Goal: Information Seeking & Learning: Learn about a topic

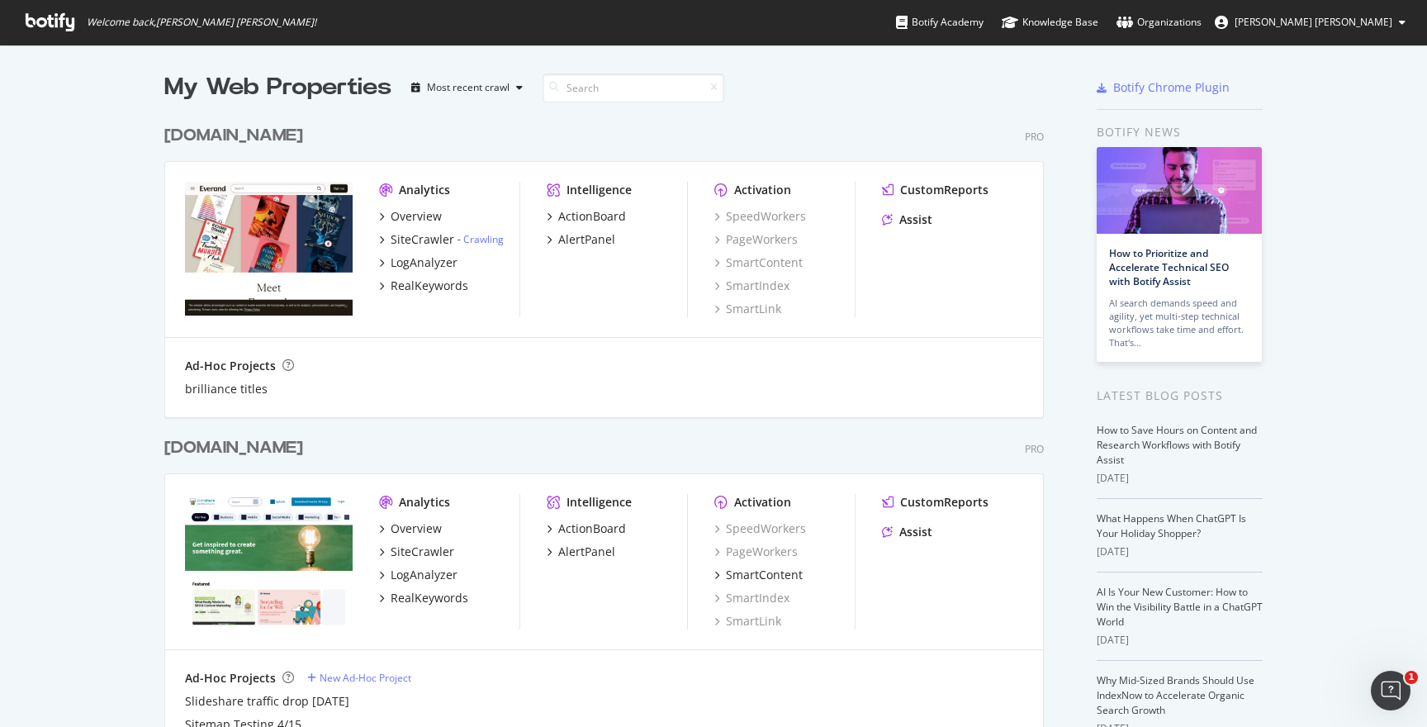
scroll to position [12, 0]
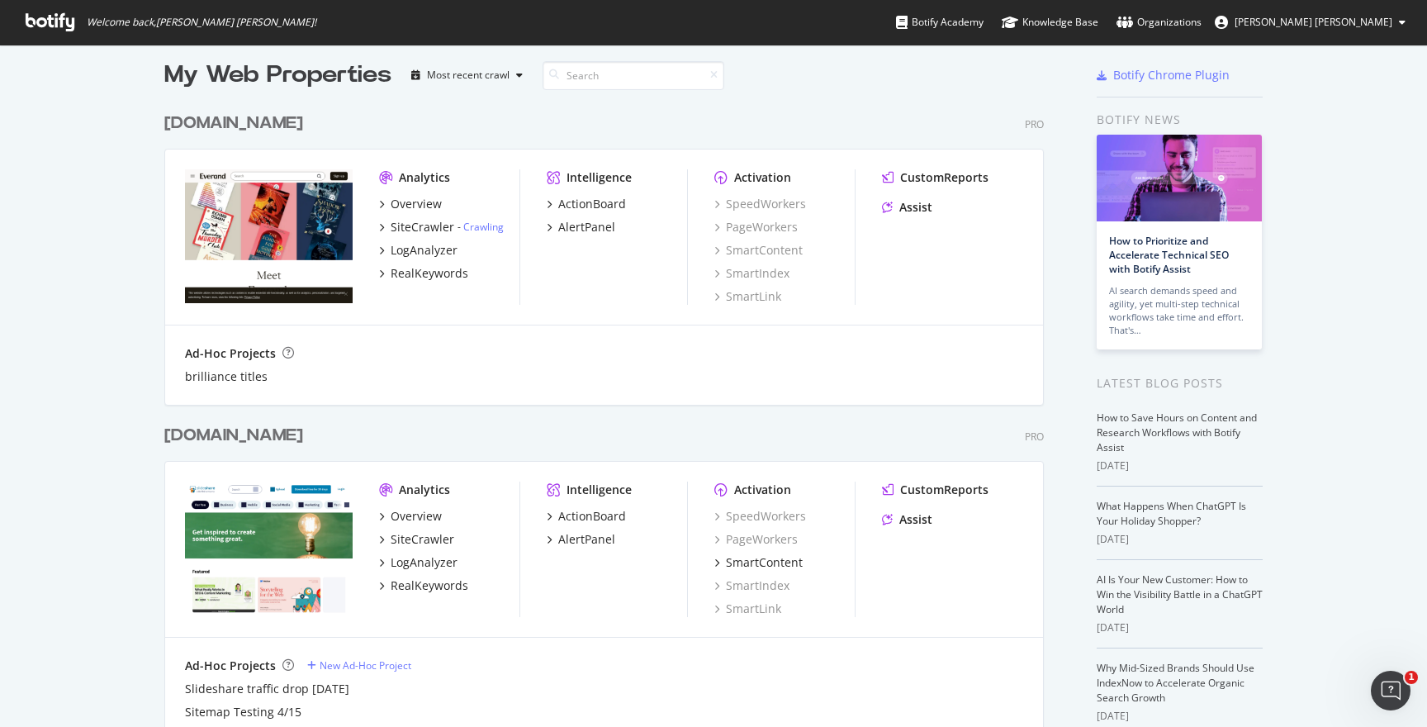
click at [257, 417] on div "[DOMAIN_NAME] Pro Analytics Overview SiteCrawler LogAnalyzer RealKeywords Intel…" at bounding box center [610, 571] width 893 height 335
click at [257, 425] on div "[DOMAIN_NAME]" at bounding box center [233, 436] width 139 height 24
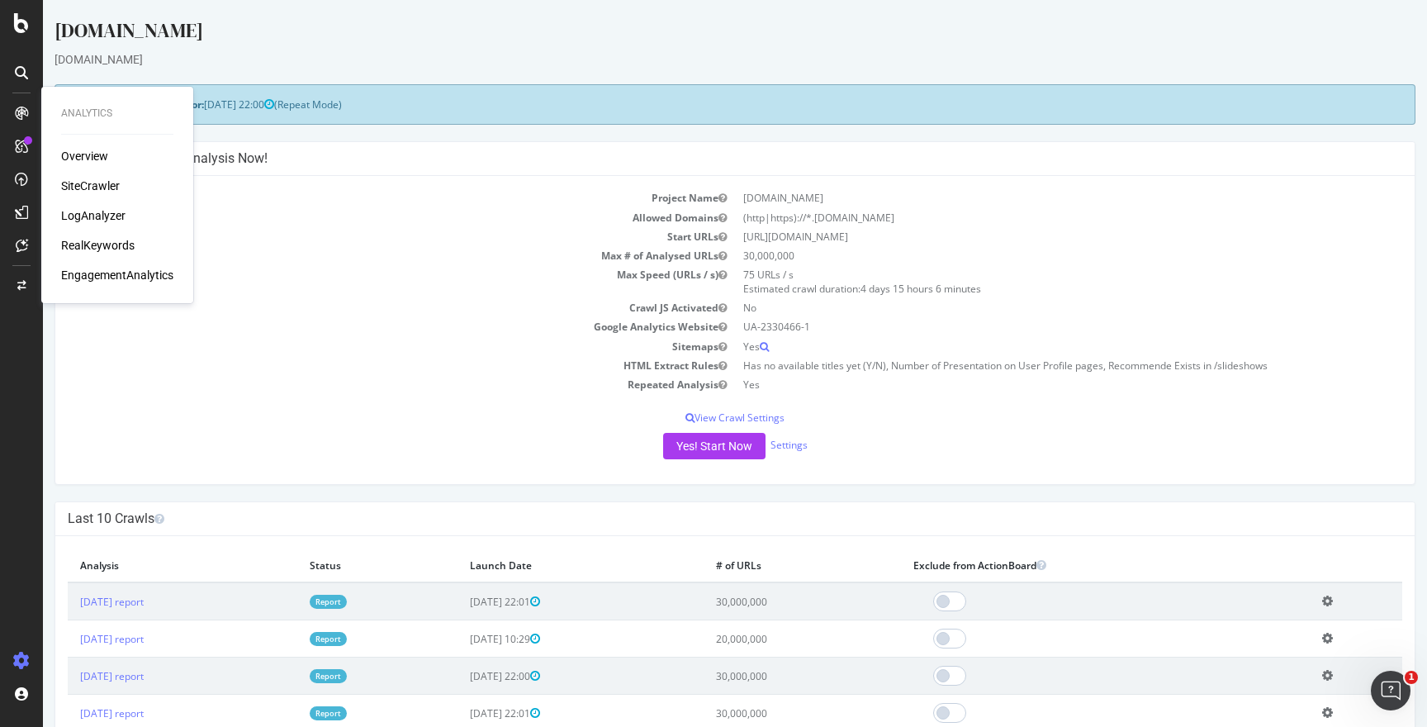
click at [78, 186] on div "SiteCrawler" at bounding box center [90, 186] width 59 height 17
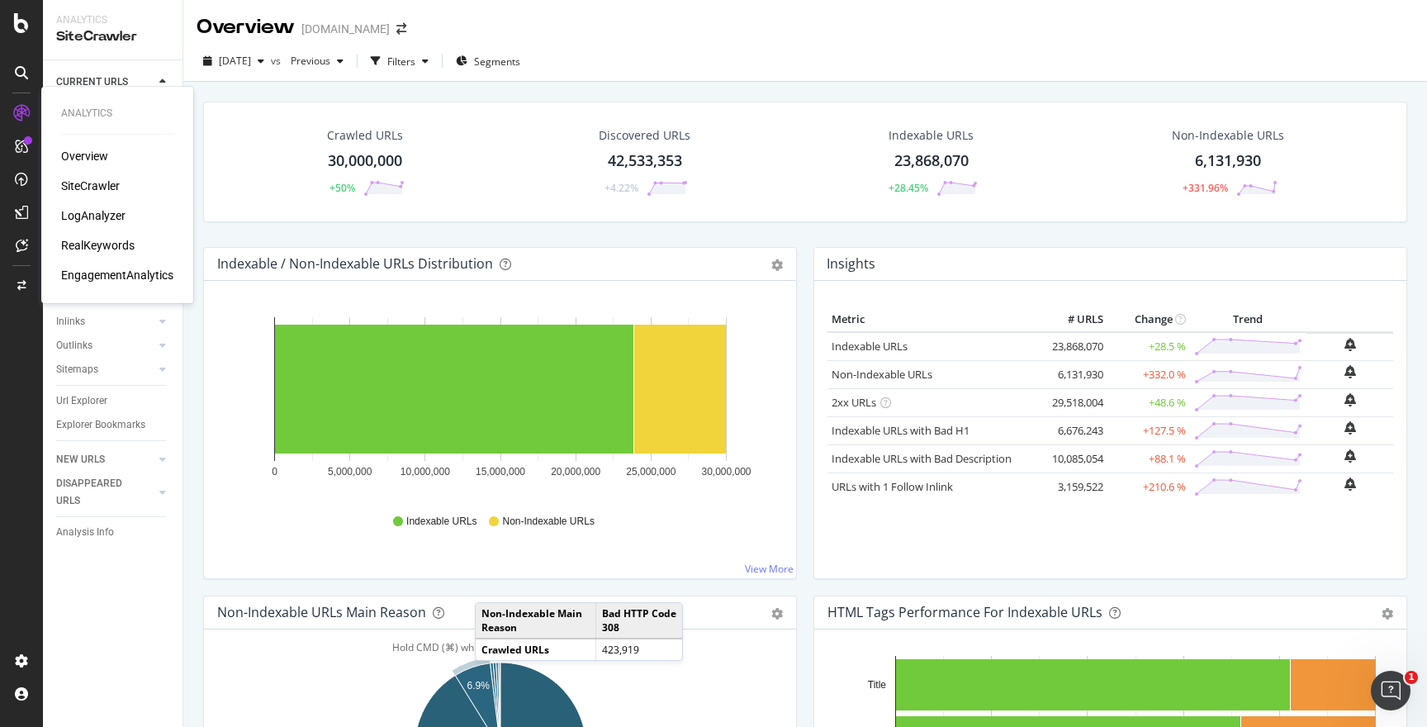
click at [94, 213] on div "LogAnalyzer" at bounding box center [93, 215] width 64 height 17
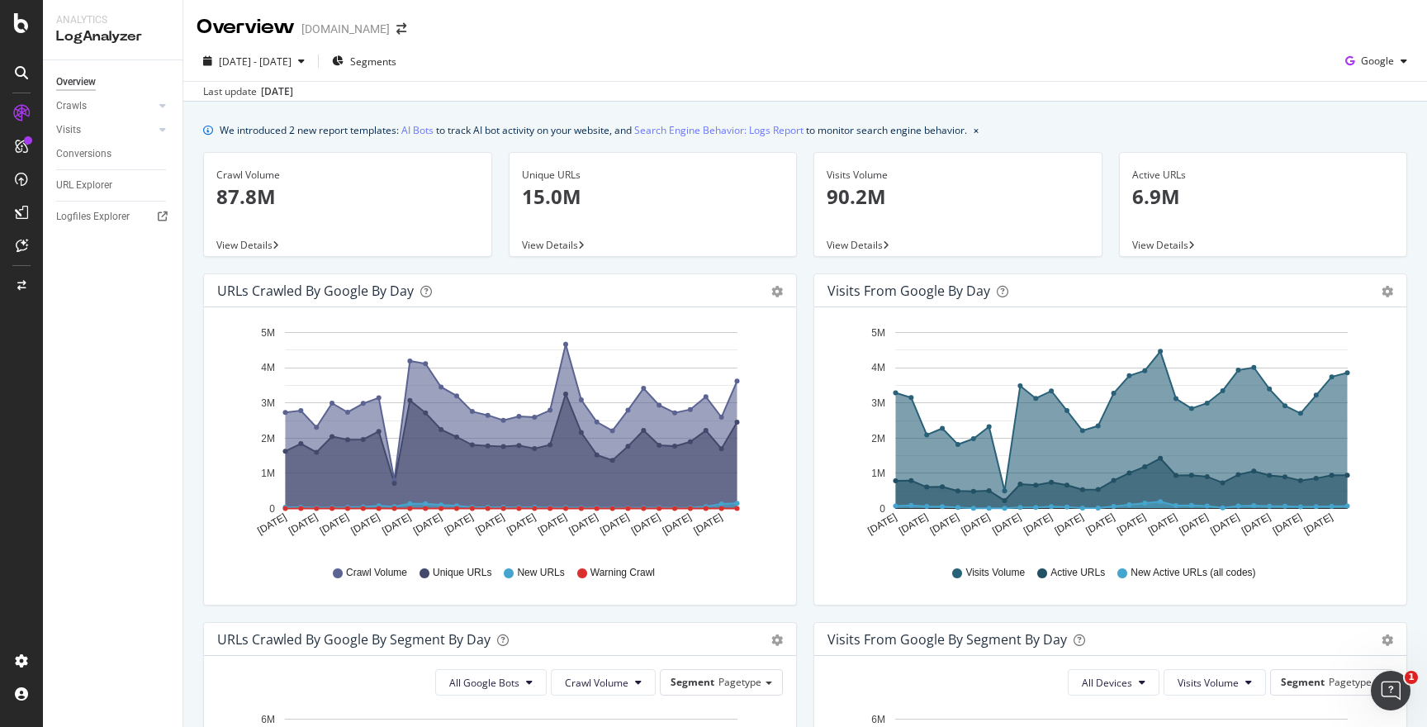
click at [492, 308] on div "Hold CMD (⌘) while clicking to filter the report. [DATE] [DATE] [DATE] [DATE] […" at bounding box center [500, 455] width 592 height 297
click at [73, 107] on div "Crawls" at bounding box center [71, 105] width 31 height 17
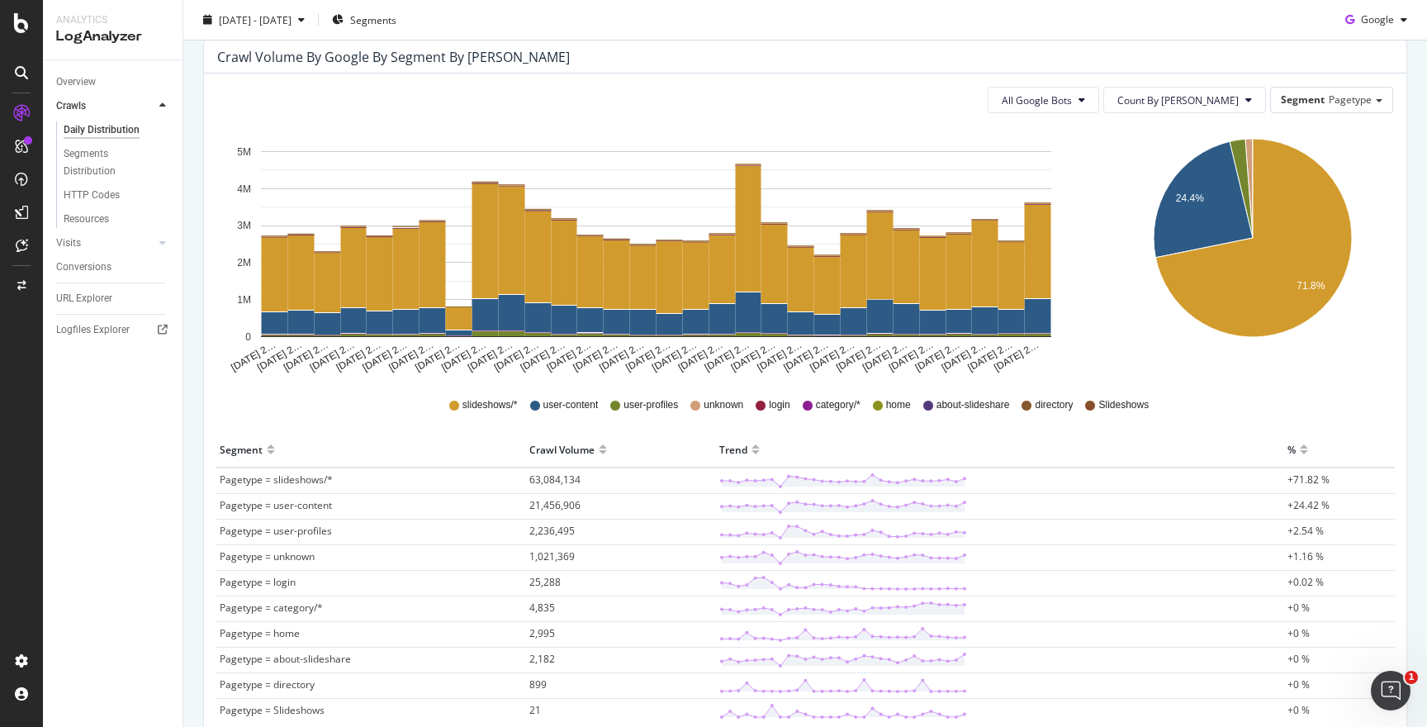
scroll to position [169, 0]
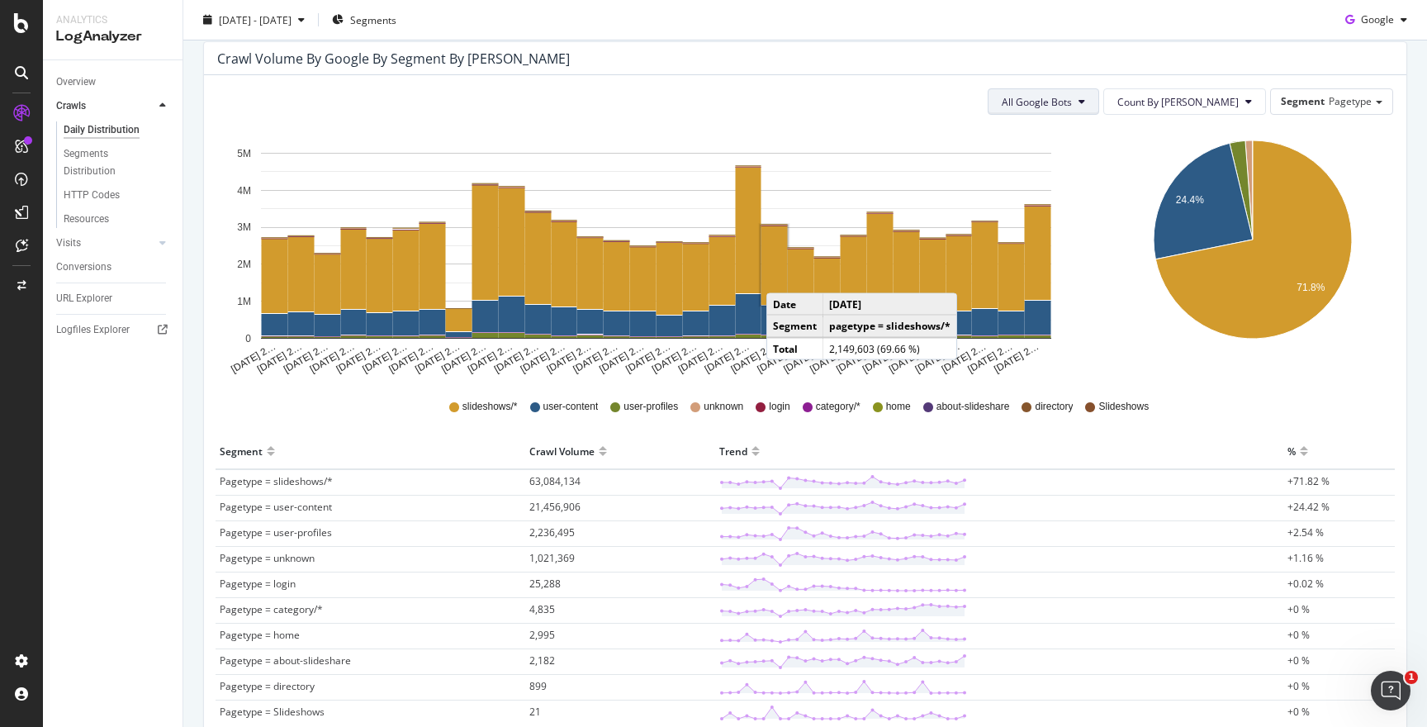
click at [1072, 106] on span "All Google Bots" at bounding box center [1037, 102] width 70 height 14
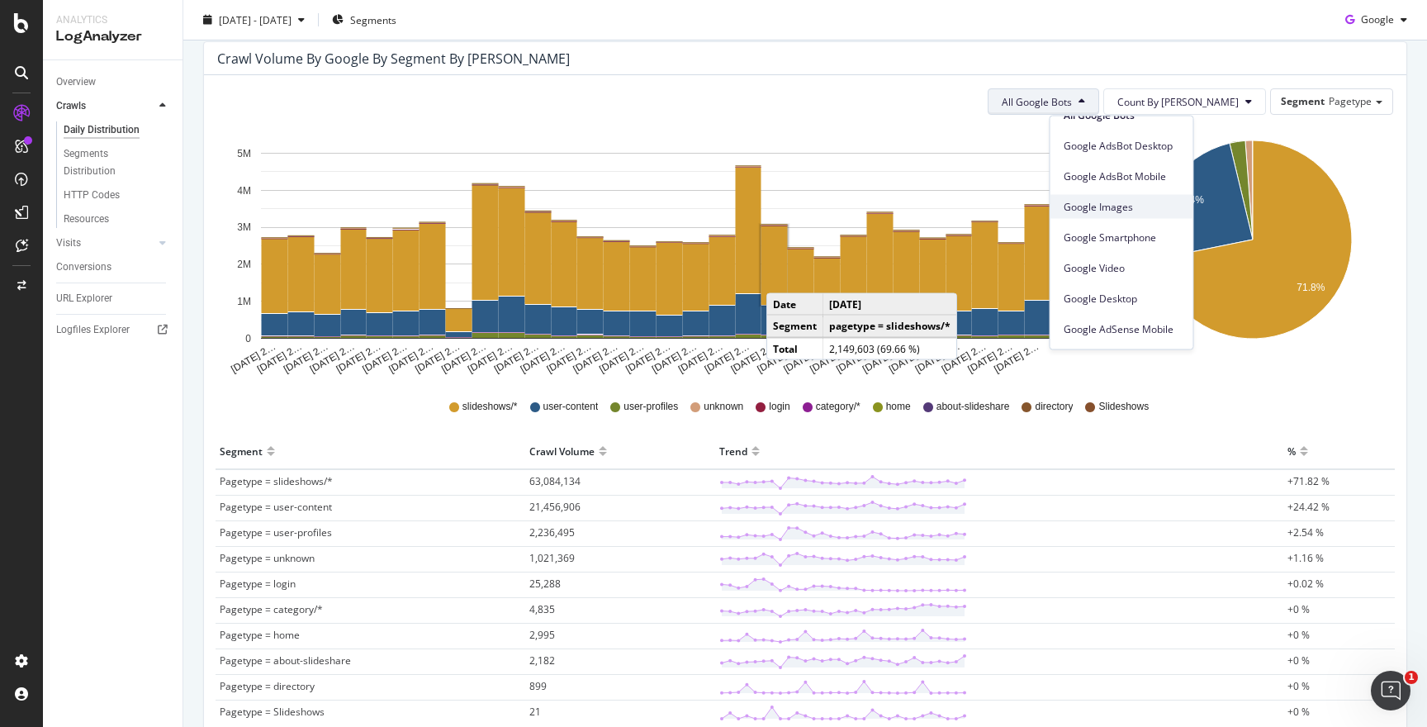
scroll to position [0, 0]
click at [1086, 225] on span "Google Images" at bounding box center [1122, 226] width 116 height 15
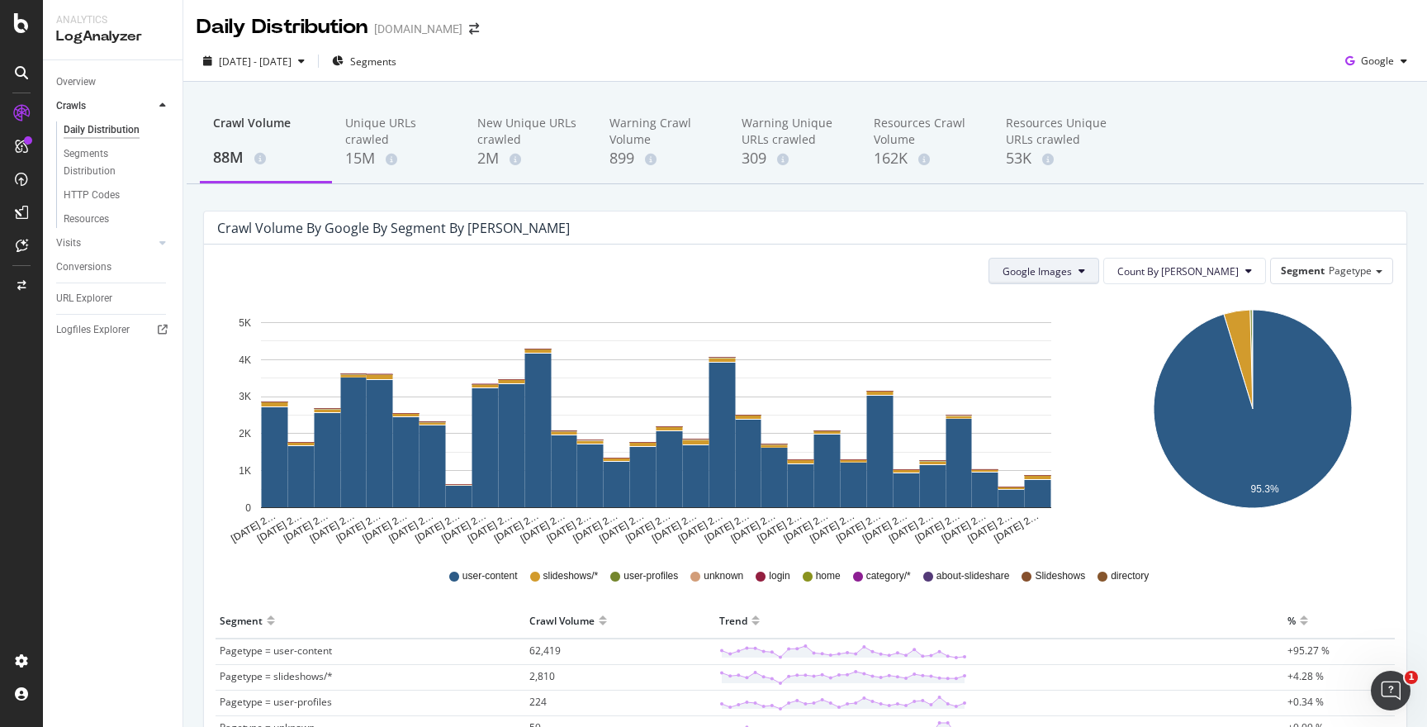
click at [1069, 268] on span "Google Images" at bounding box center [1036, 271] width 69 height 14
click at [825, 203] on div "Crawl Volume 88M Unique URLs crawled 15M New Unique URLs crawled 2M Warning Cra…" at bounding box center [805, 554] width 1244 height 945
click at [102, 85] on link "Overview" at bounding box center [113, 81] width 115 height 17
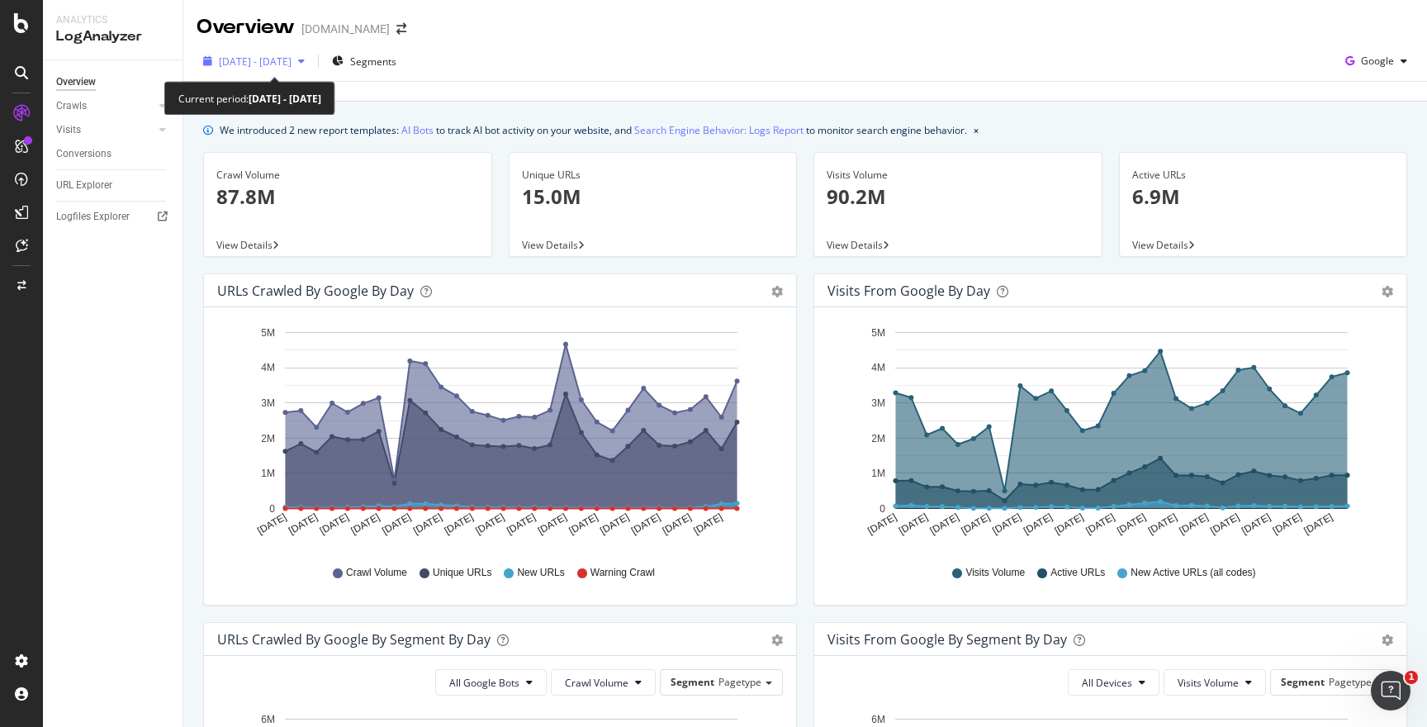
click at [291, 65] on span "[DATE] - [DATE]" at bounding box center [255, 61] width 73 height 14
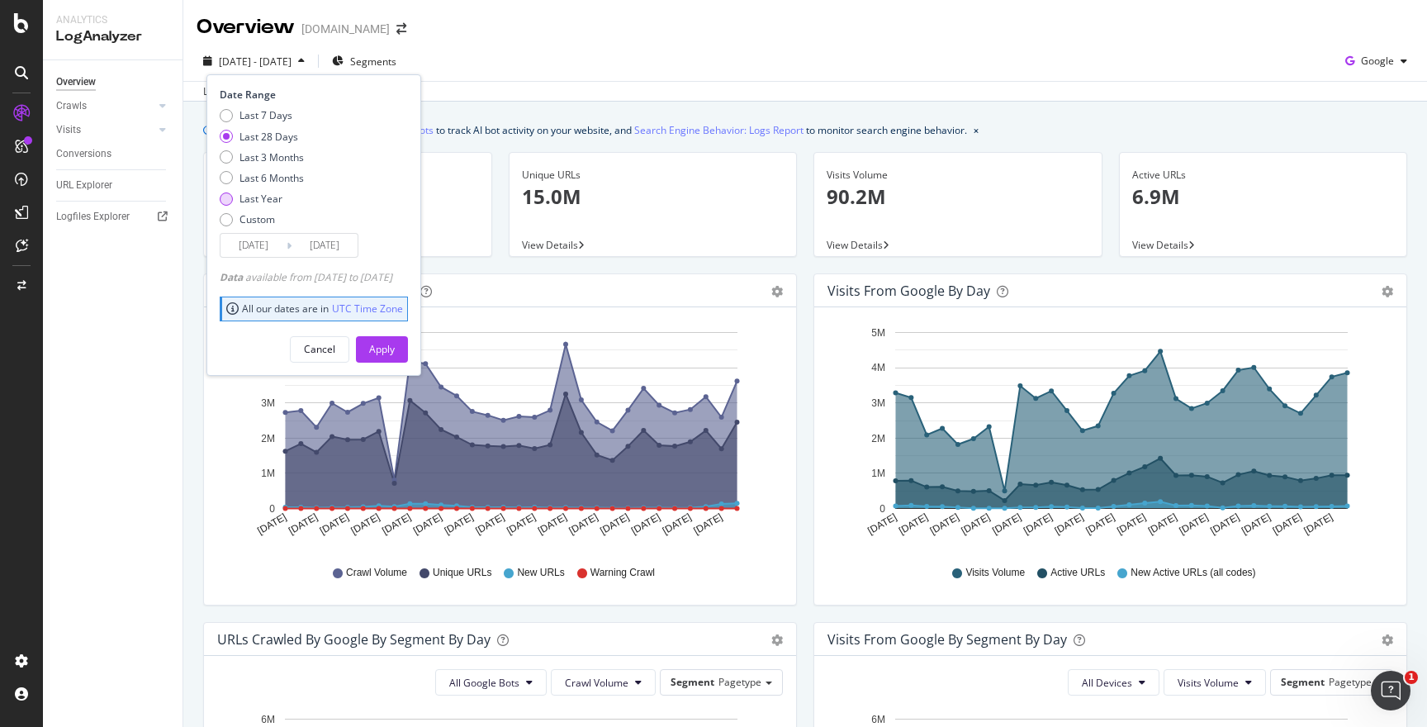
click at [267, 198] on div "Last Year" at bounding box center [260, 199] width 43 height 14
click at [274, 250] on input "[DATE]" at bounding box center [253, 245] width 66 height 23
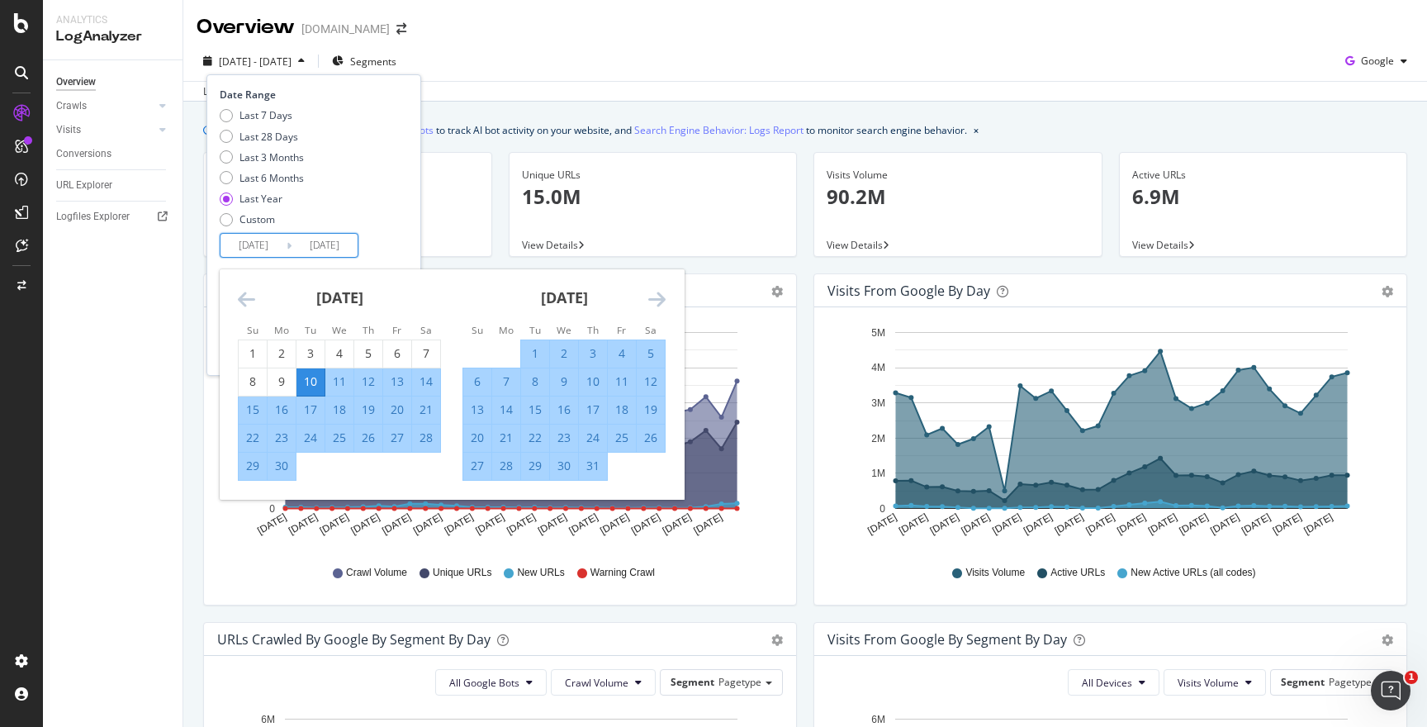
click at [260, 303] on div "[DATE]" at bounding box center [339, 304] width 203 height 70
click at [252, 300] on icon "Move backward to switch to the previous month." at bounding box center [246, 299] width 17 height 20
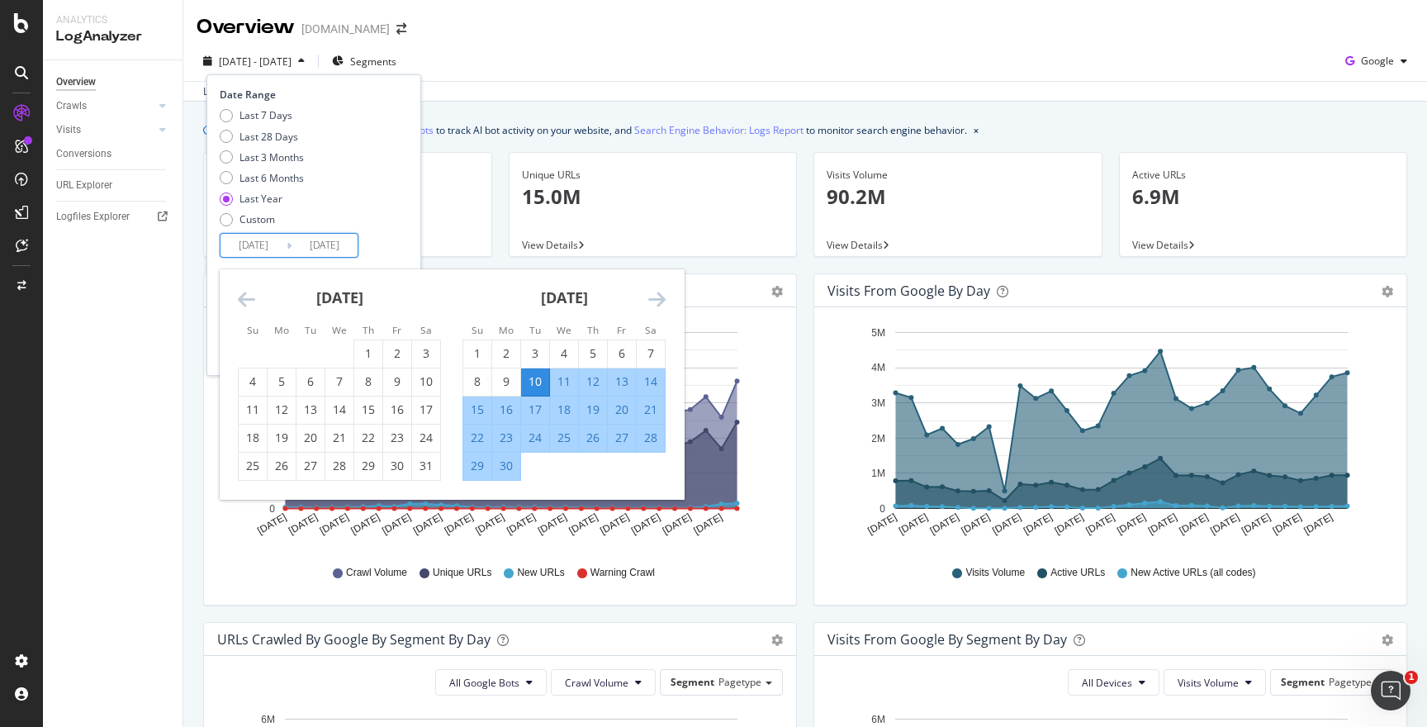
click at [252, 300] on icon "Move backward to switch to the previous month." at bounding box center [246, 299] width 17 height 20
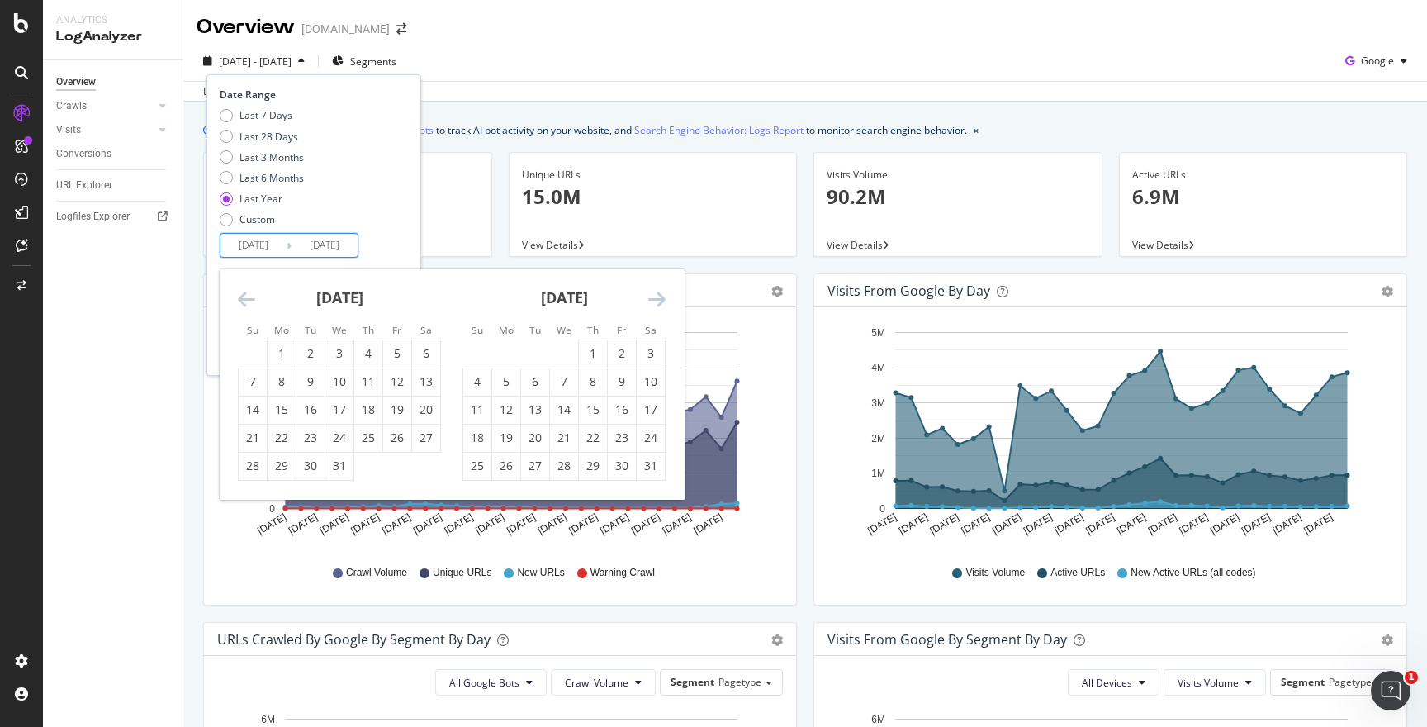
click at [252, 300] on icon "Move backward to switch to the previous month." at bounding box center [246, 299] width 17 height 20
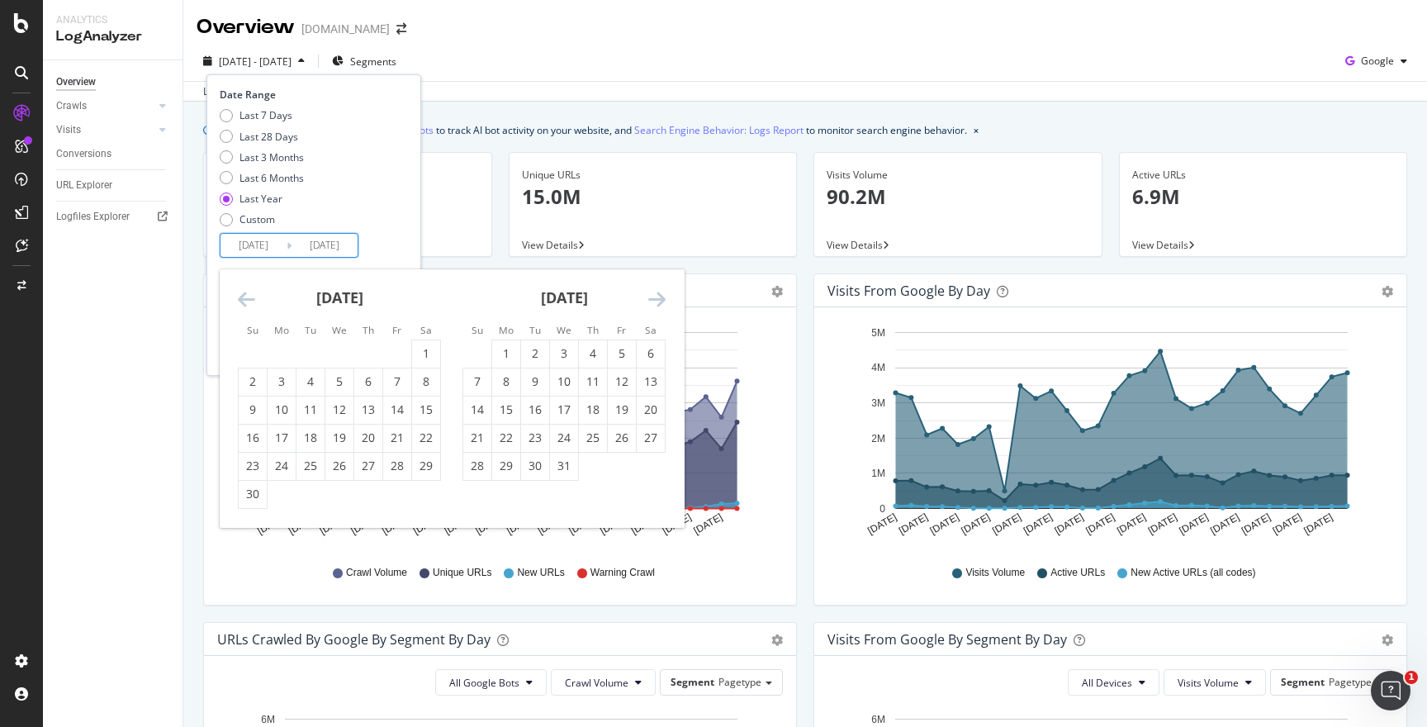
click at [252, 300] on icon "Move backward to switch to the previous month." at bounding box center [246, 299] width 17 height 20
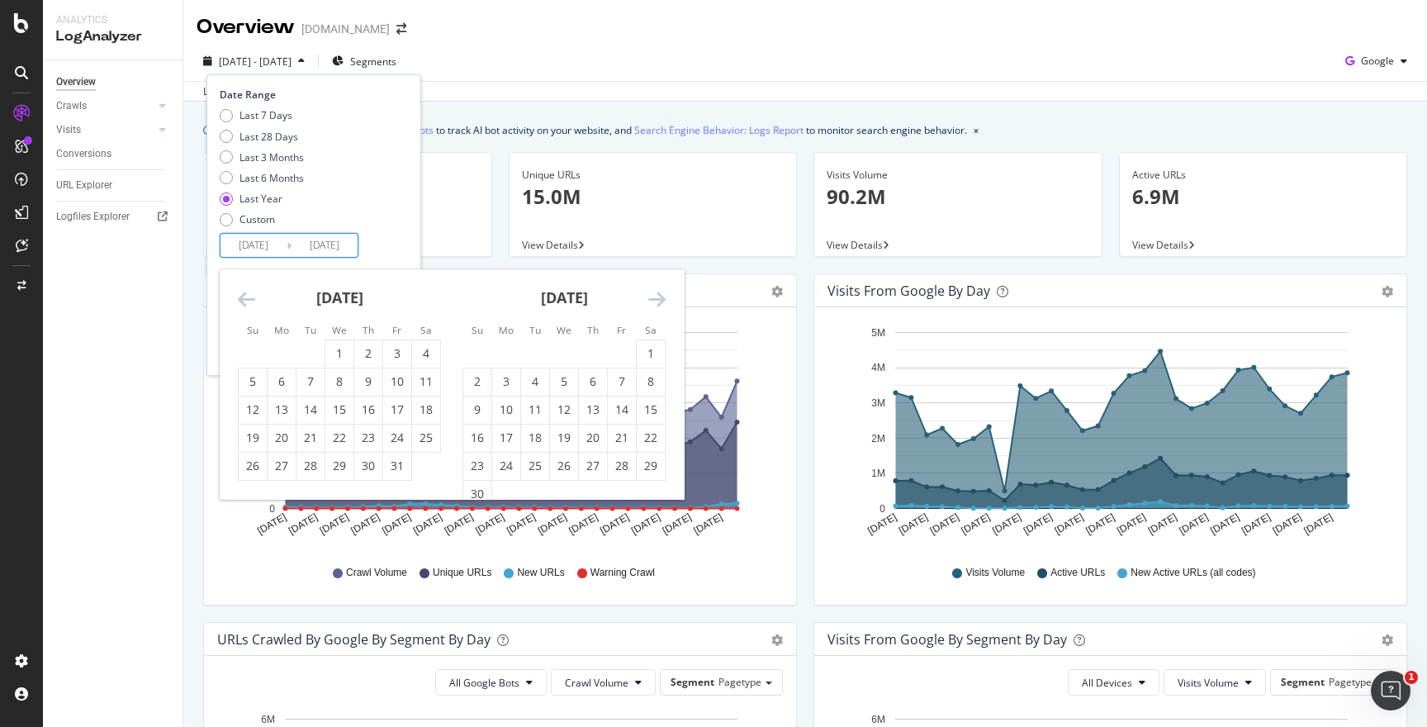
click at [252, 300] on icon "Move backward to switch to the previous month." at bounding box center [246, 299] width 17 height 20
click at [286, 346] on div "1" at bounding box center [282, 353] width 28 height 17
type input "[DATE]"
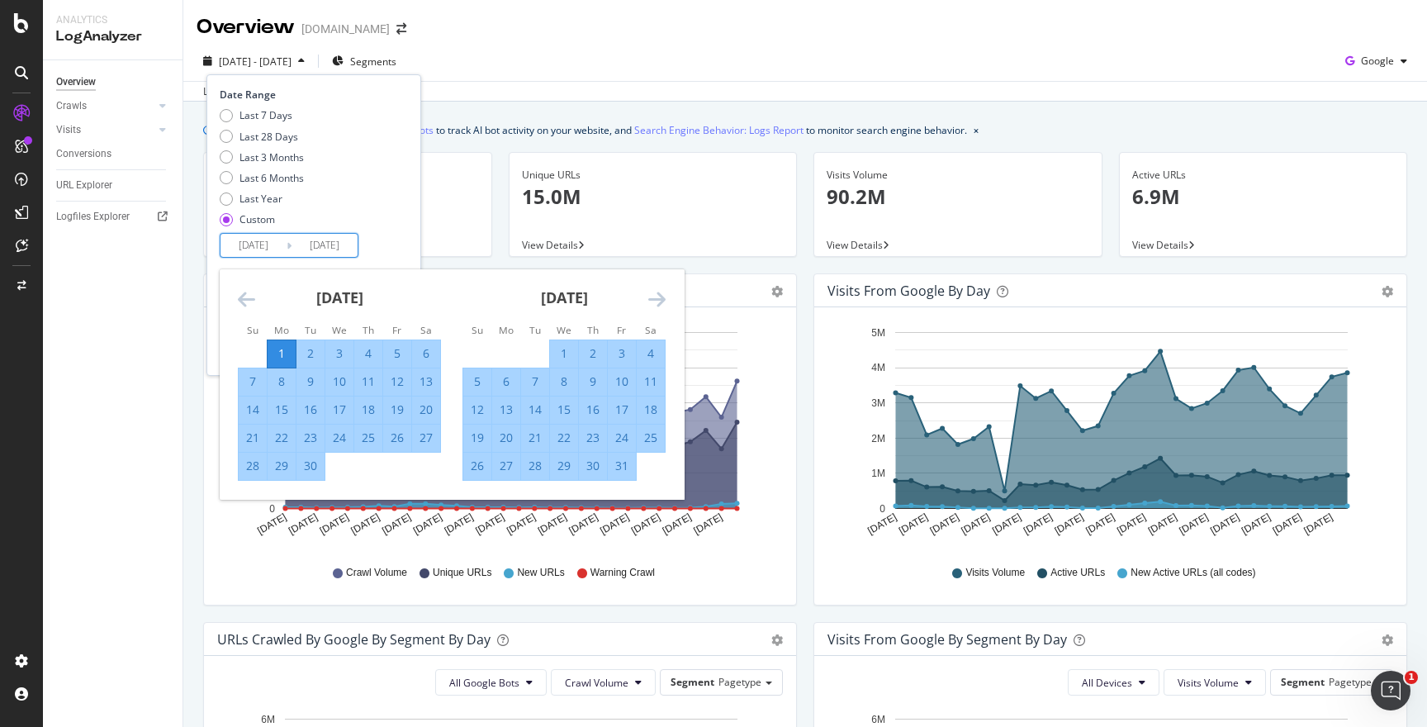
click at [395, 218] on div "Last 7 Days Last 28 Days Last 3 Months Last 6 Months Last Year Custom" at bounding box center [312, 170] width 184 height 125
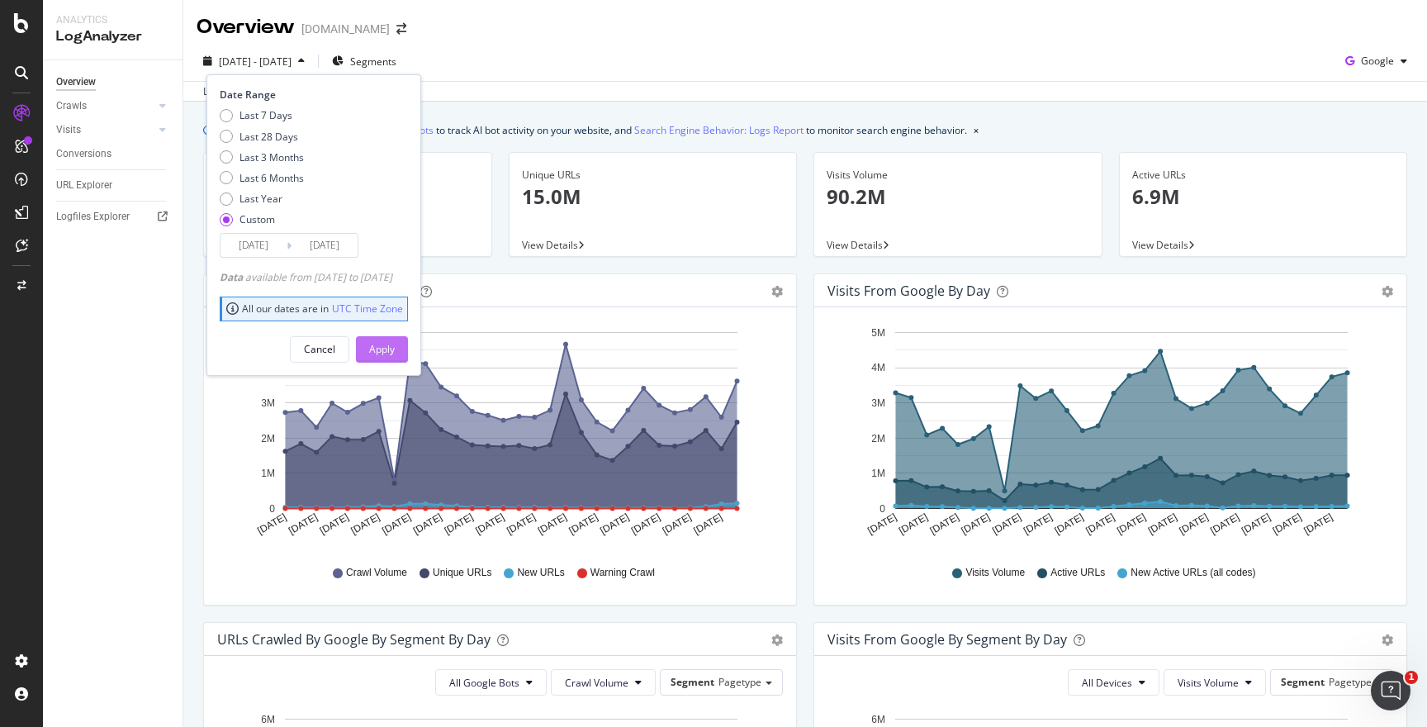
click at [395, 348] on div "Apply" at bounding box center [382, 349] width 26 height 14
